Goal: Browse casually: Explore the website without a specific task or goal

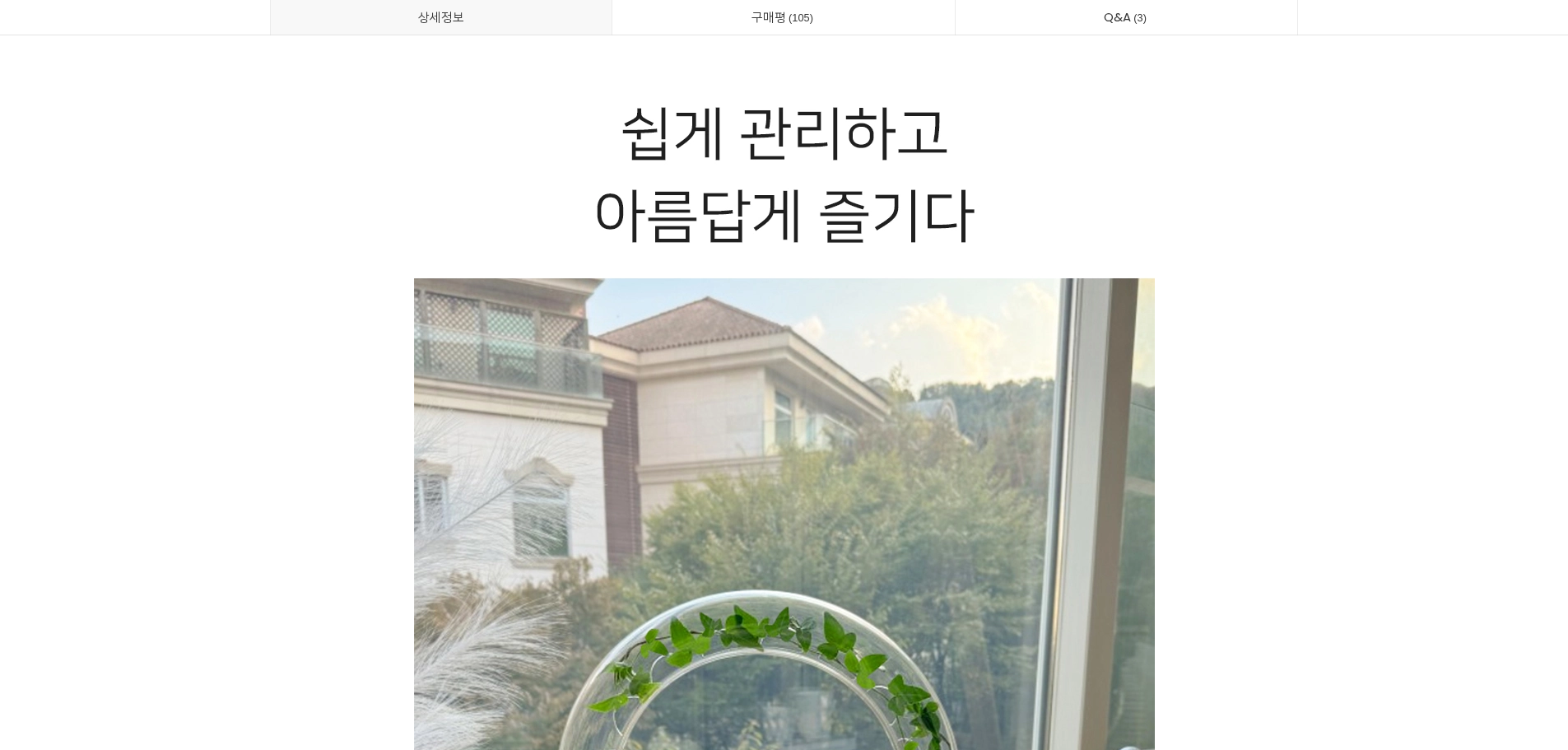
scroll to position [2387, 0]
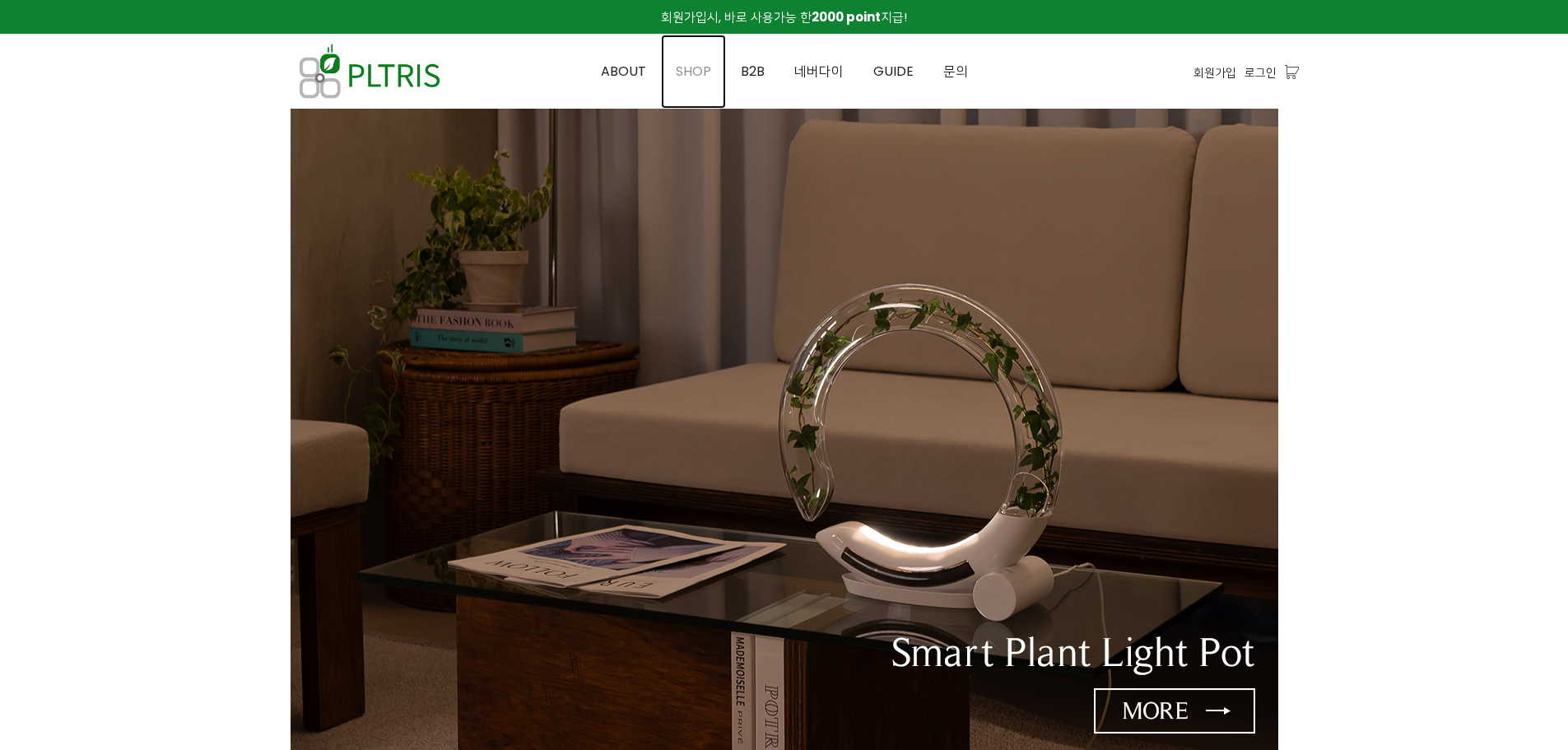
click at [711, 79] on span "SHOP" at bounding box center [694, 71] width 36 height 19
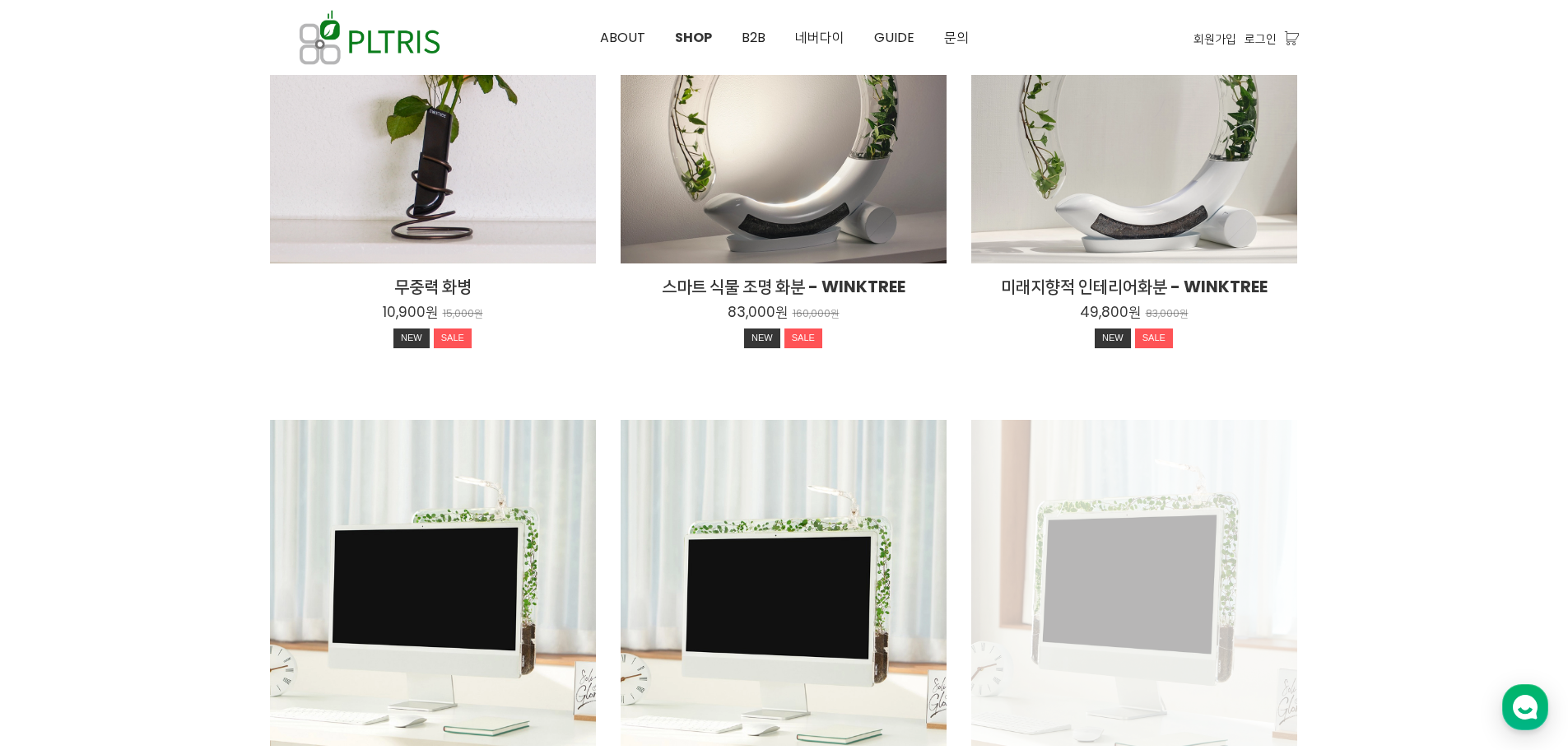
scroll to position [494, 0]
